Goal: Information Seeking & Learning: Learn about a topic

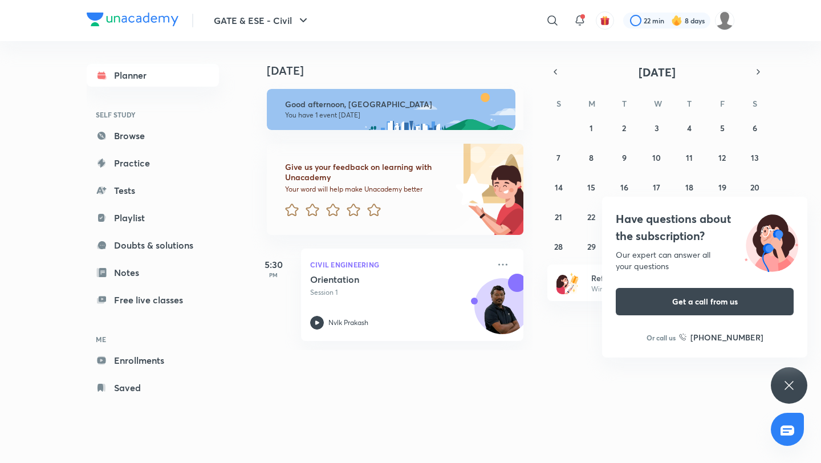
click at [772, 384] on div "Have questions about the subscription? Our expert can answer all your questions…" at bounding box center [789, 385] width 36 height 36
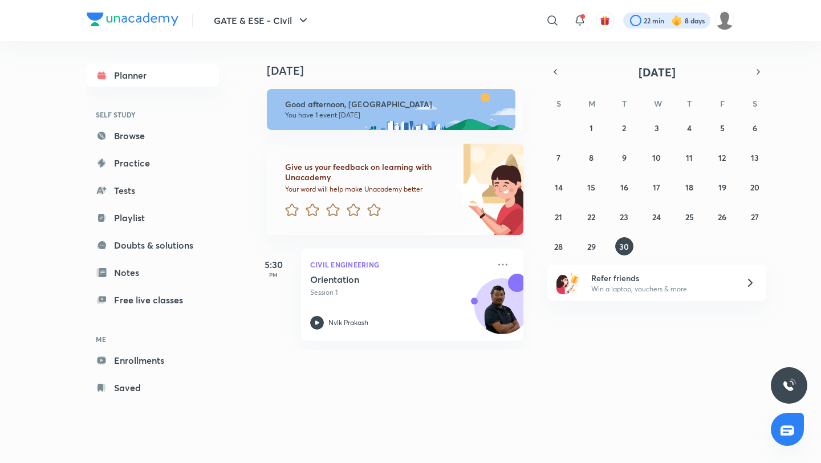
click at [664, 19] on div at bounding box center [666, 21] width 87 height 16
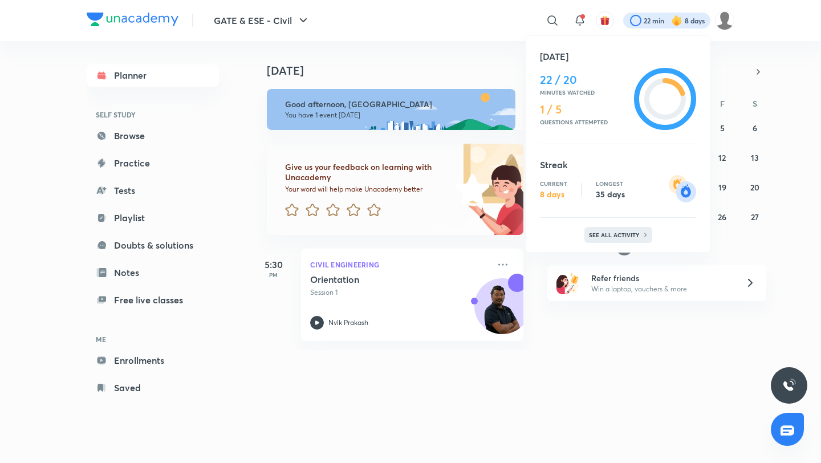
click at [628, 236] on p "See all activity" at bounding box center [615, 235] width 53 height 7
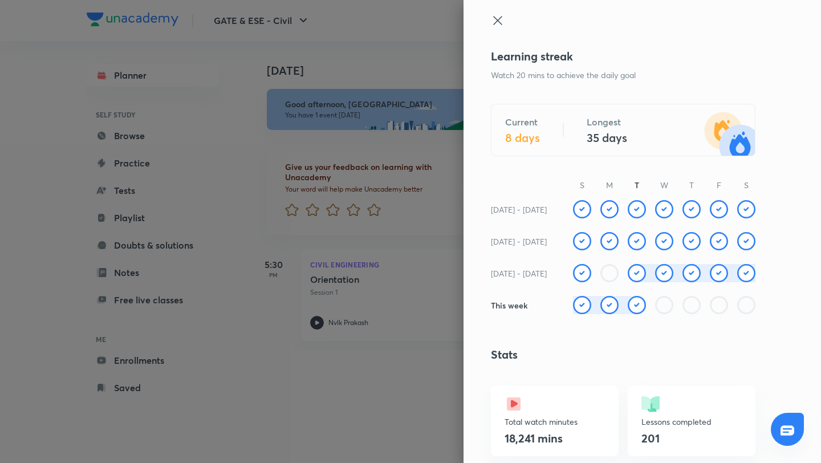
click at [498, 19] on icon at bounding box center [497, 20] width 9 height 9
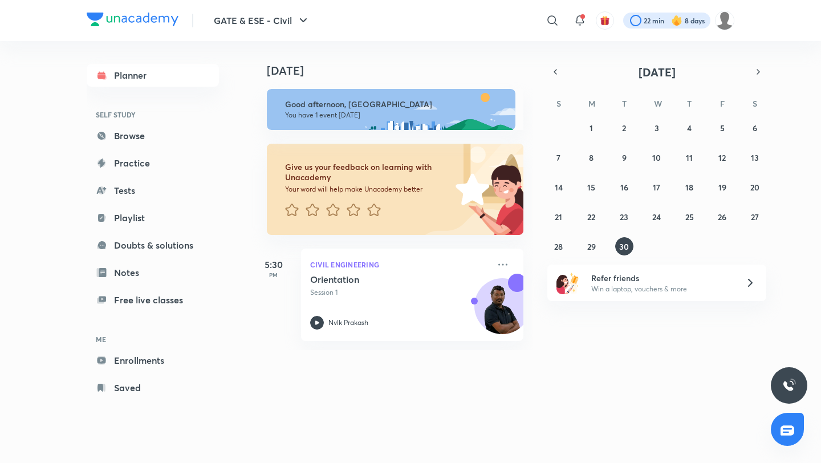
click at [655, 19] on div at bounding box center [666, 21] width 87 height 16
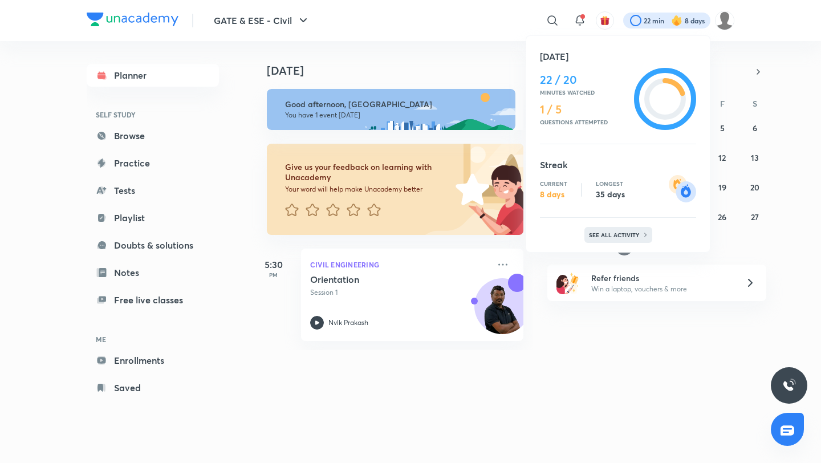
click at [615, 233] on p "See all activity" at bounding box center [615, 235] width 53 height 7
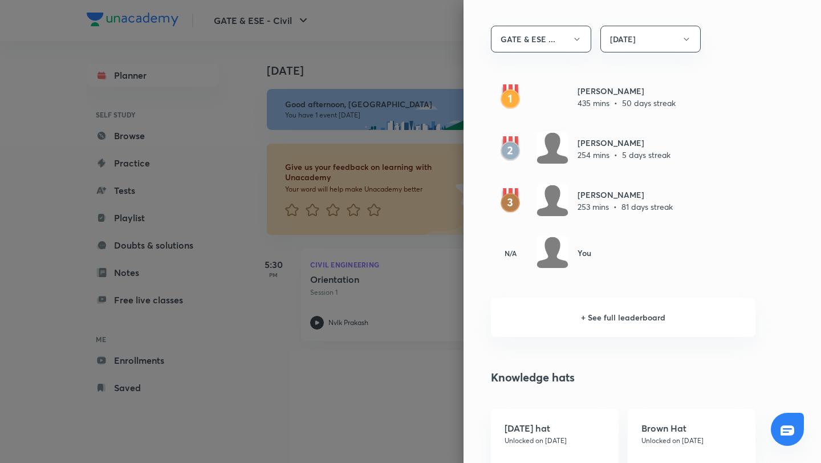
scroll to position [669, 0]
click at [624, 310] on h6 "+ See full leaderboard" at bounding box center [623, 317] width 265 height 39
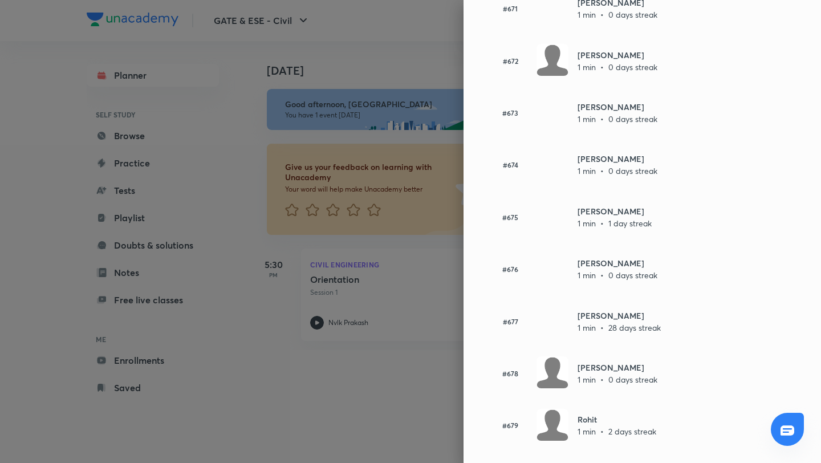
scroll to position [35019, 0]
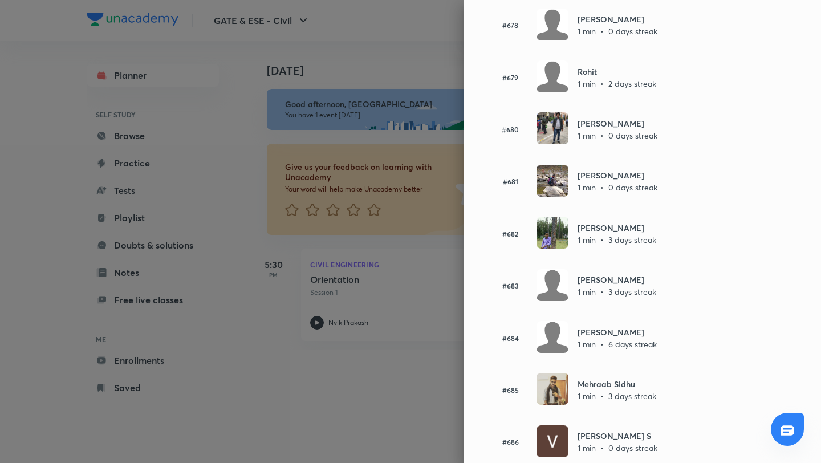
click at [551, 197] on img at bounding box center [553, 181] width 32 height 32
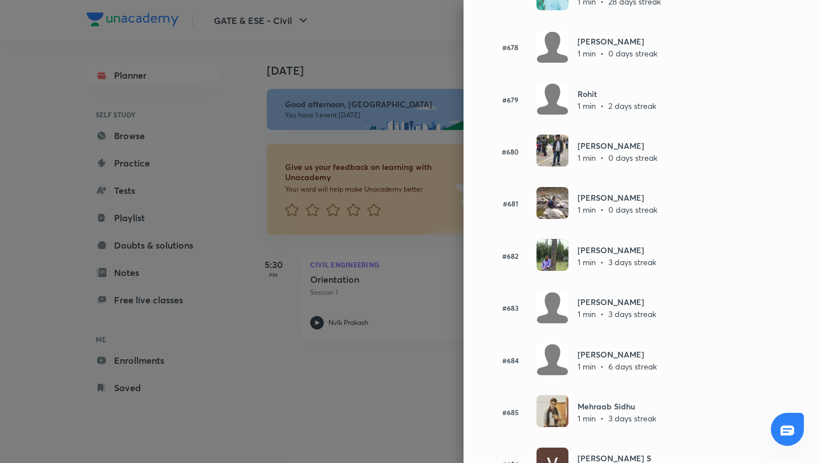
scroll to position [34995, 0]
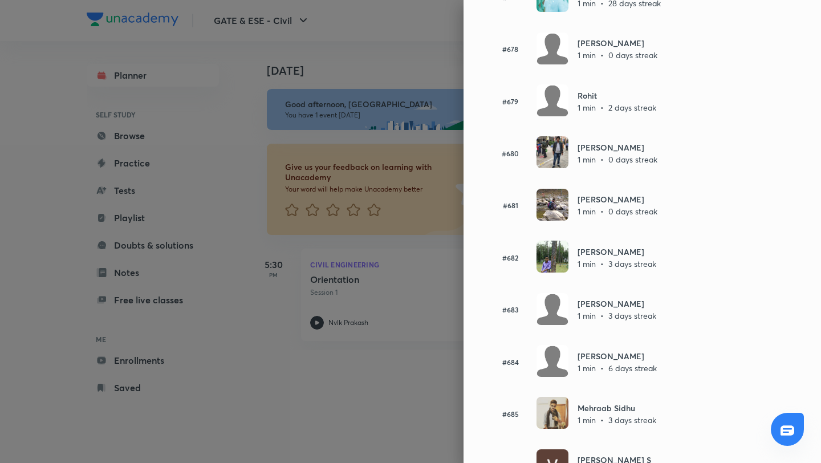
click at [555, 221] on img at bounding box center [553, 205] width 32 height 32
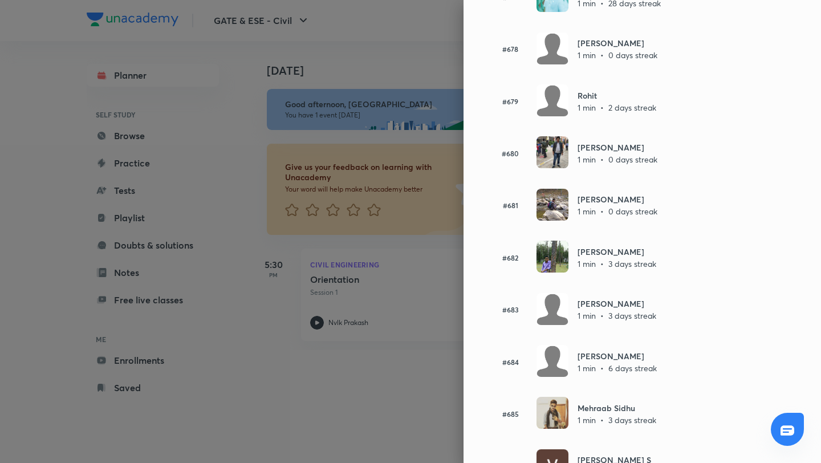
click at [555, 221] on img at bounding box center [553, 205] width 32 height 32
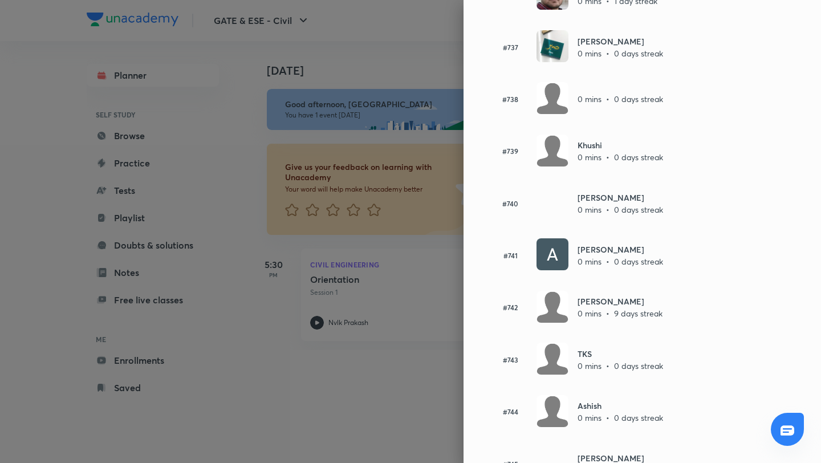
scroll to position [38096, 0]
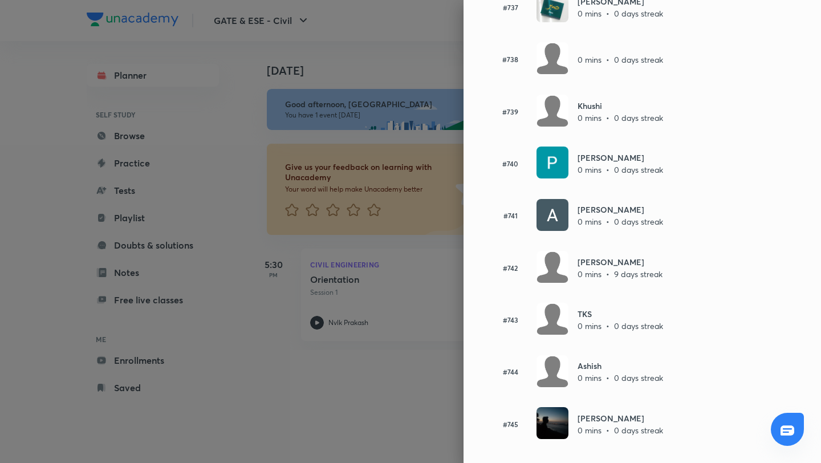
click at [415, 404] on div at bounding box center [410, 231] width 821 height 463
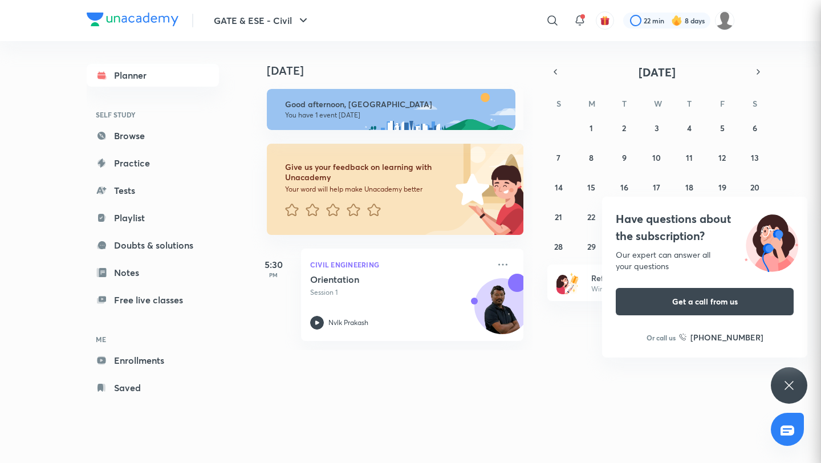
scroll to position [1322, 0]
click at [782, 376] on div "Have questions about the subscription? Our expert can answer all your questions…" at bounding box center [789, 385] width 36 height 36
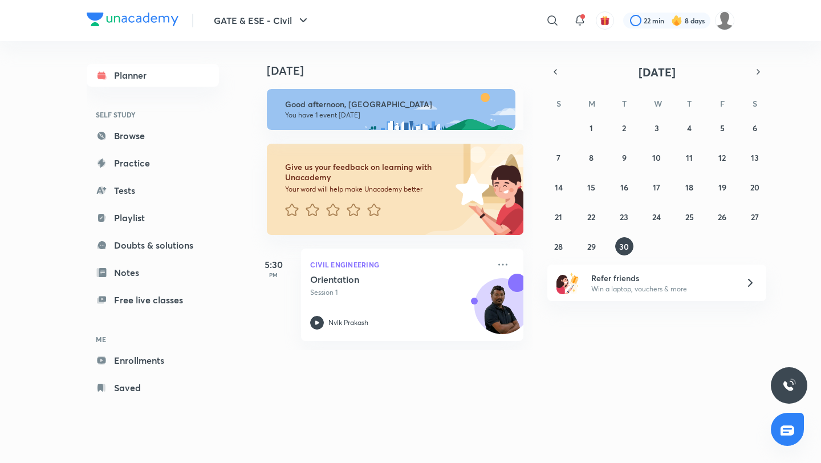
click at [676, 22] on img at bounding box center [676, 20] width 11 height 11
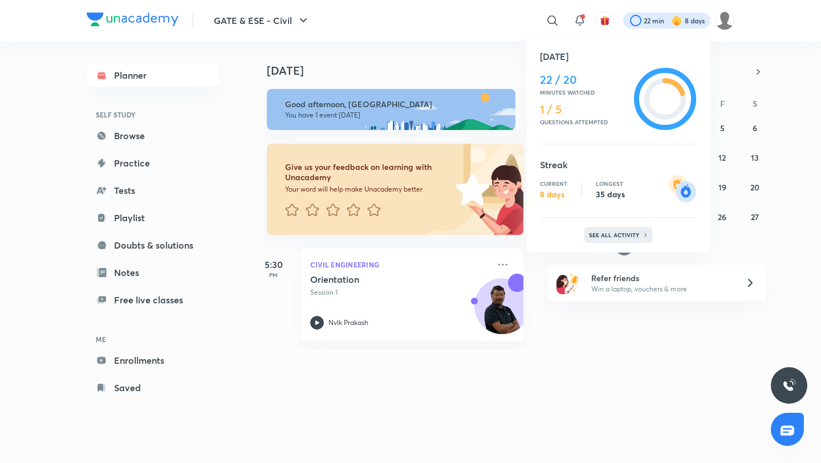
click at [610, 232] on p "See all activity" at bounding box center [615, 235] width 53 height 7
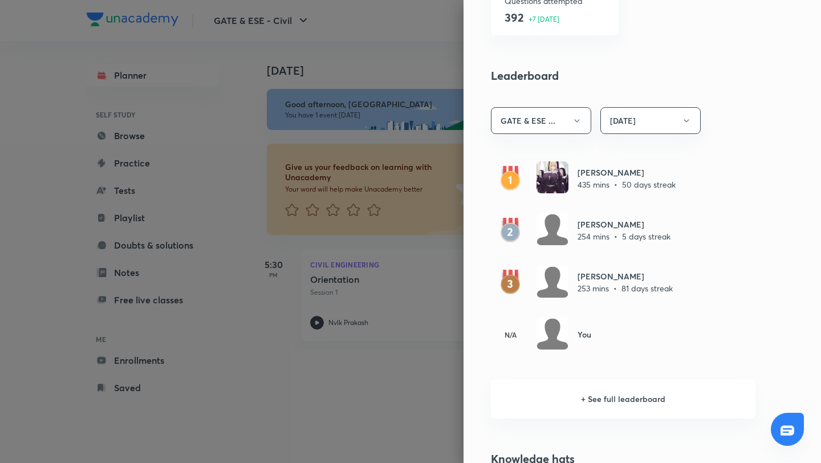
scroll to position [586, 0]
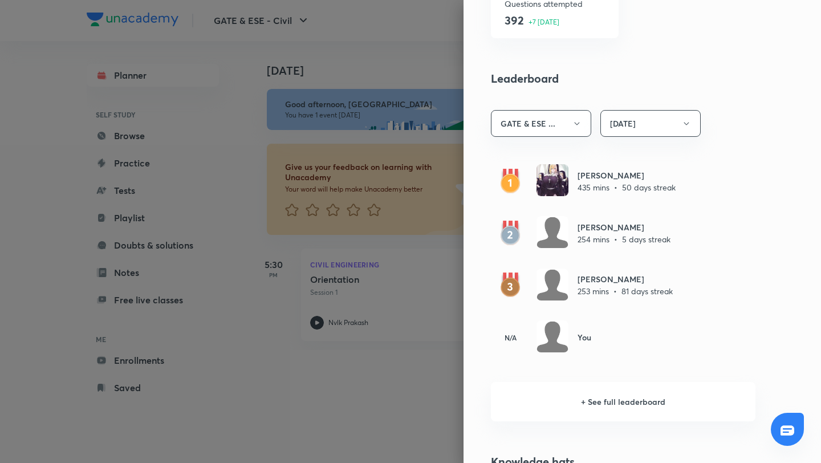
click at [463, 390] on div at bounding box center [410, 231] width 821 height 463
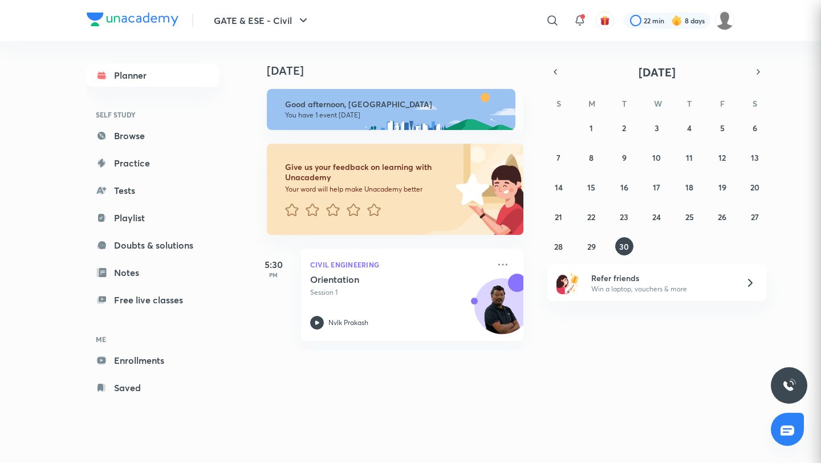
click at [463, 390] on div "Today Today Good afternoon, Rahul You have 1 event today Give us your feedback …" at bounding box center [493, 240] width 484 height 399
click at [160, 352] on link "Enrollments" at bounding box center [153, 360] width 132 height 23
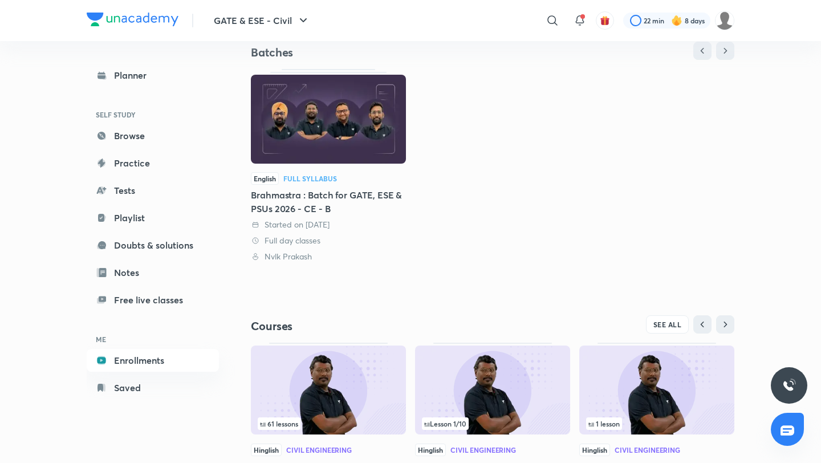
scroll to position [194, 0]
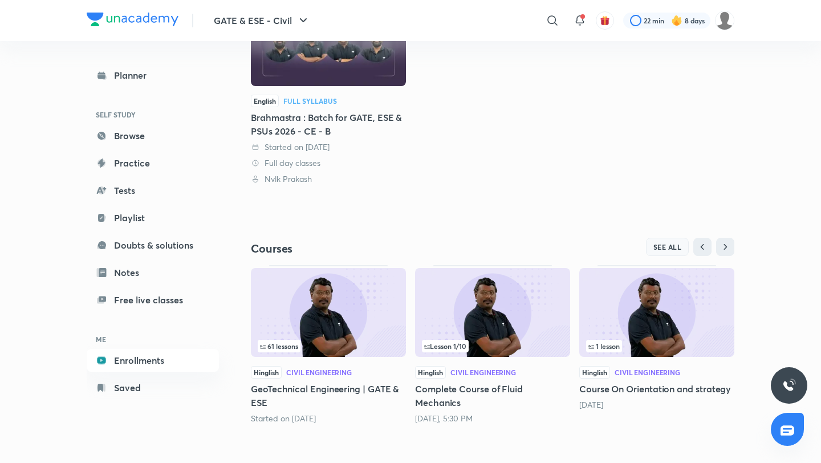
click at [660, 246] on span "SEE ALL" at bounding box center [668, 247] width 29 height 8
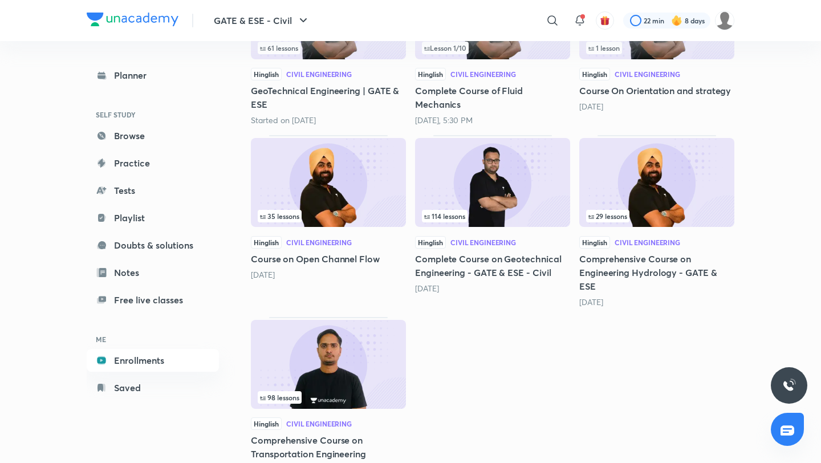
scroll to position [285, 0]
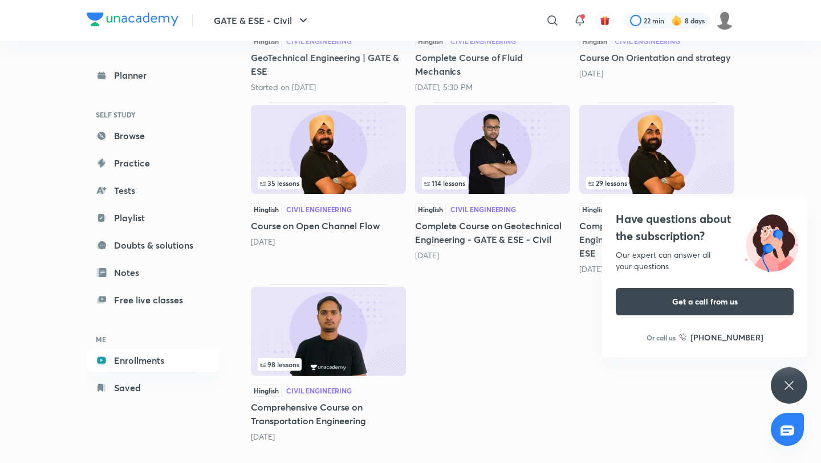
click at [787, 390] on icon at bounding box center [789, 386] width 14 height 14
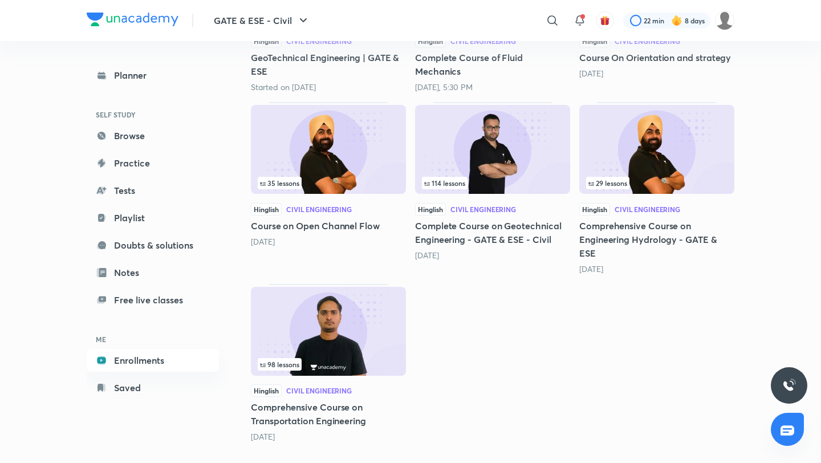
scroll to position [279, 0]
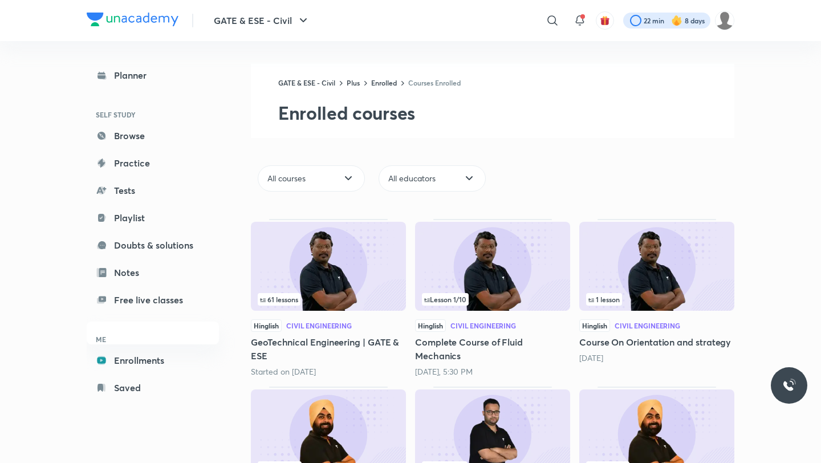
click at [655, 20] on div at bounding box center [666, 21] width 87 height 16
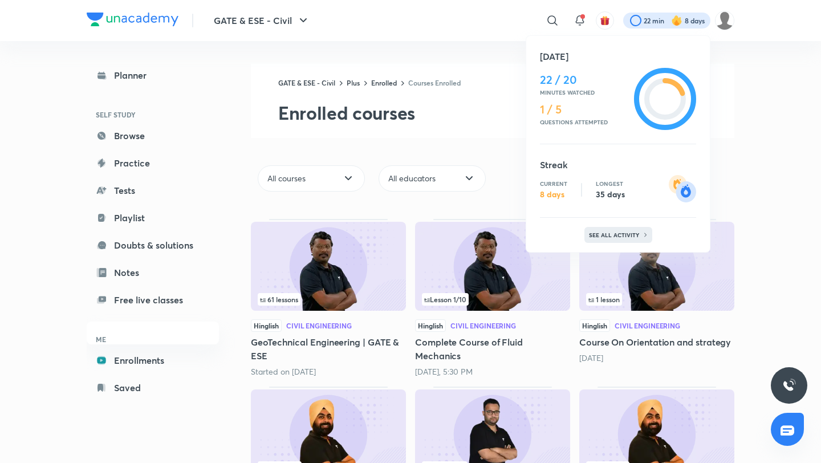
click at [613, 232] on p "See all activity" at bounding box center [615, 235] width 53 height 7
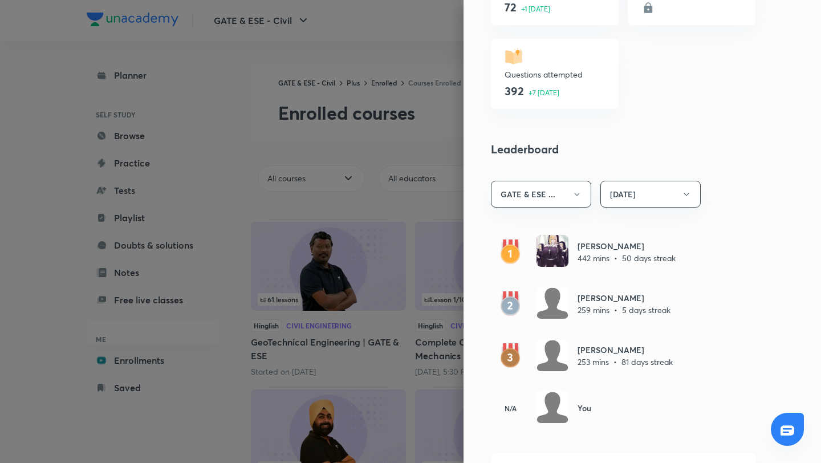
scroll to position [514, 0]
click at [446, 15] on div at bounding box center [410, 231] width 821 height 463
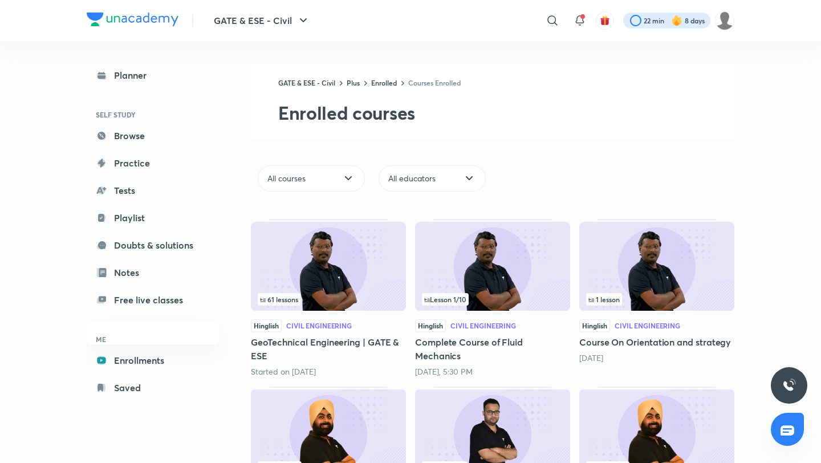
click at [651, 23] on div at bounding box center [666, 21] width 87 height 16
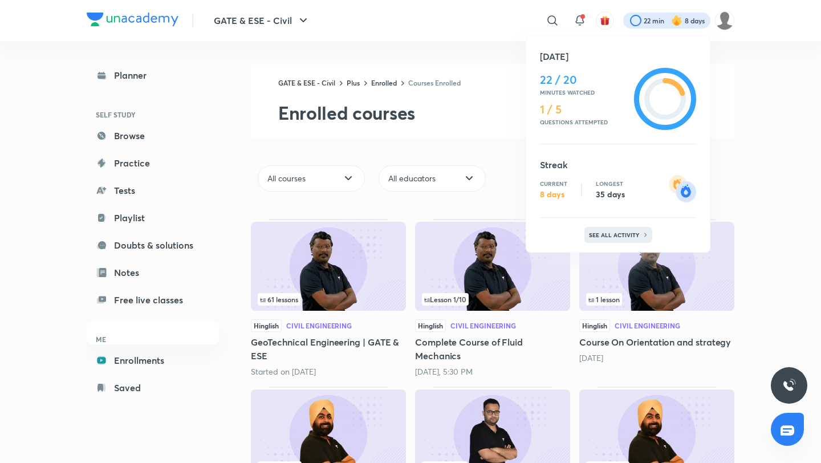
click at [601, 232] on p "See all activity" at bounding box center [615, 235] width 53 height 7
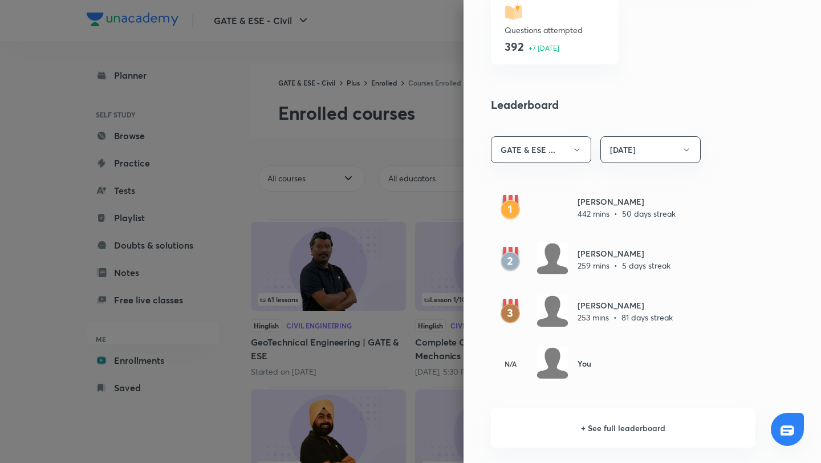
scroll to position [560, 0]
click at [440, 29] on div at bounding box center [410, 231] width 821 height 463
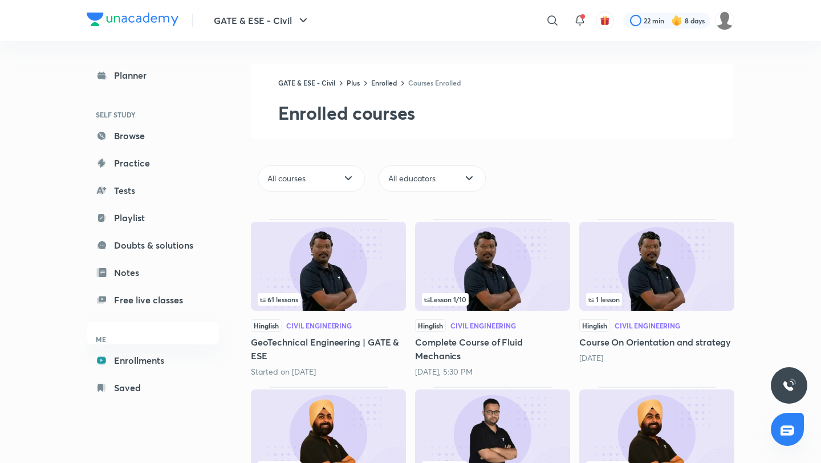
scroll to position [285, 0]
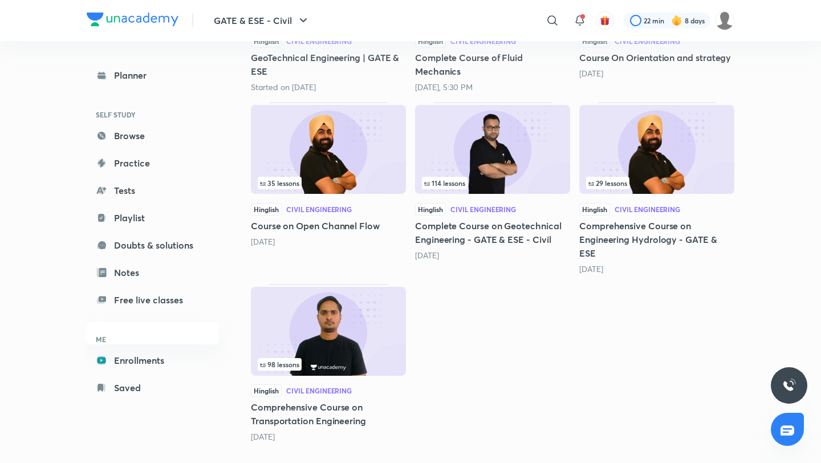
click at [474, 155] on img at bounding box center [492, 149] width 155 height 89
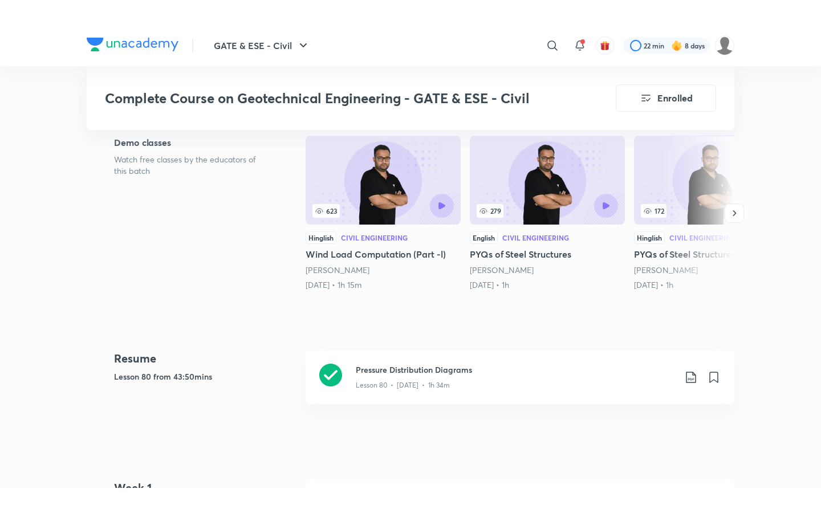
scroll to position [343, 0]
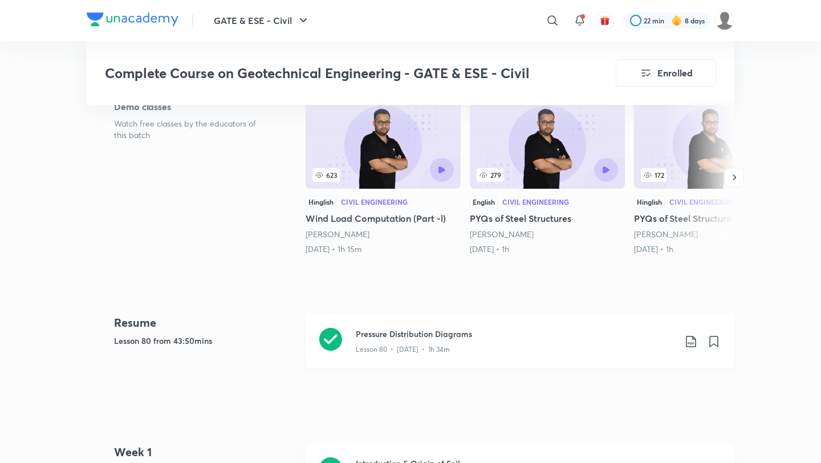
click at [421, 351] on p "Lesson 80 • [DATE] • 1h 34m" at bounding box center [403, 349] width 94 height 10
